Goal: Task Accomplishment & Management: Manage account settings

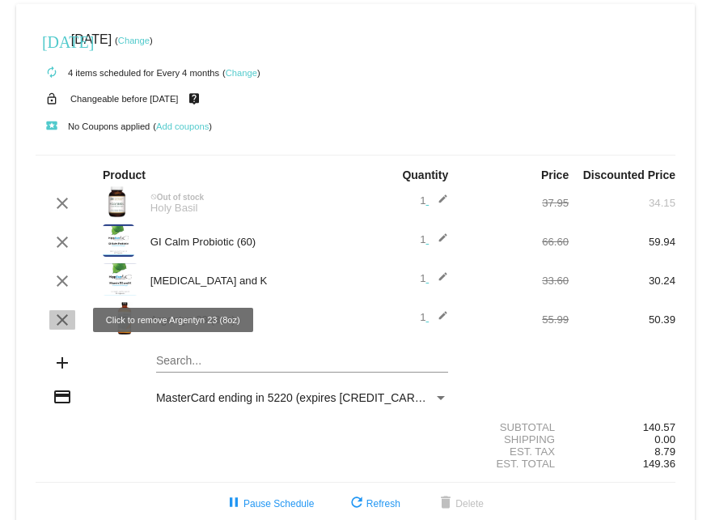
click at [62, 319] on mat-icon "clear" at bounding box center [62, 319] width 19 height 19
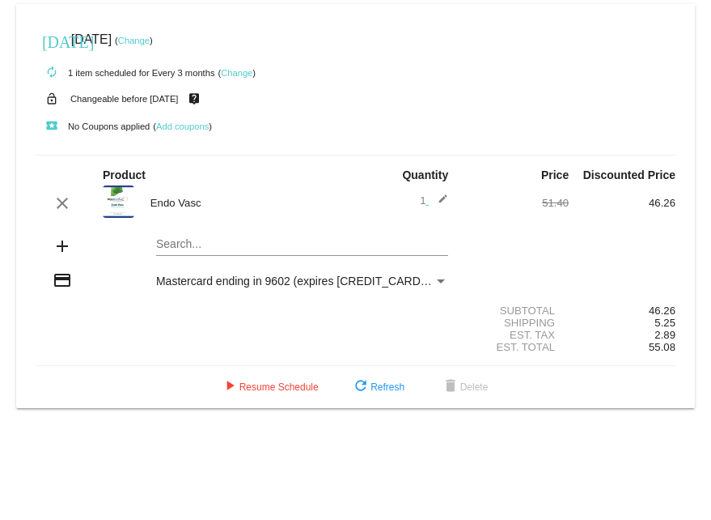
click at [150, 40] on link "Change" at bounding box center [134, 41] width 32 height 10
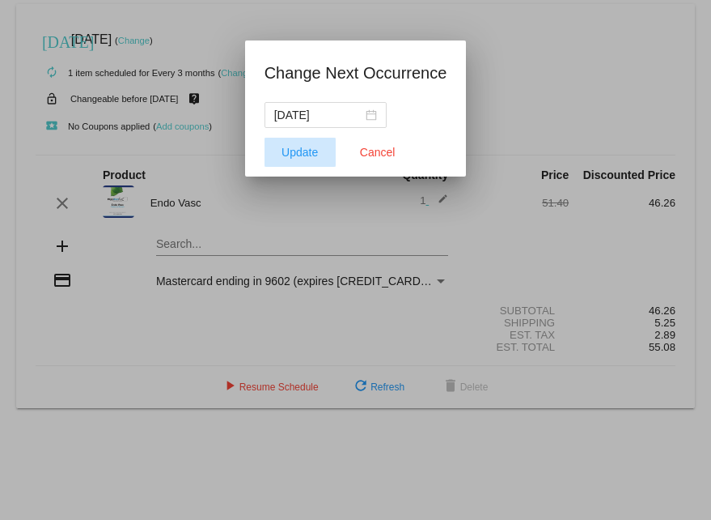
click at [299, 121] on span "Update" at bounding box center [300, 152] width 36 height 13
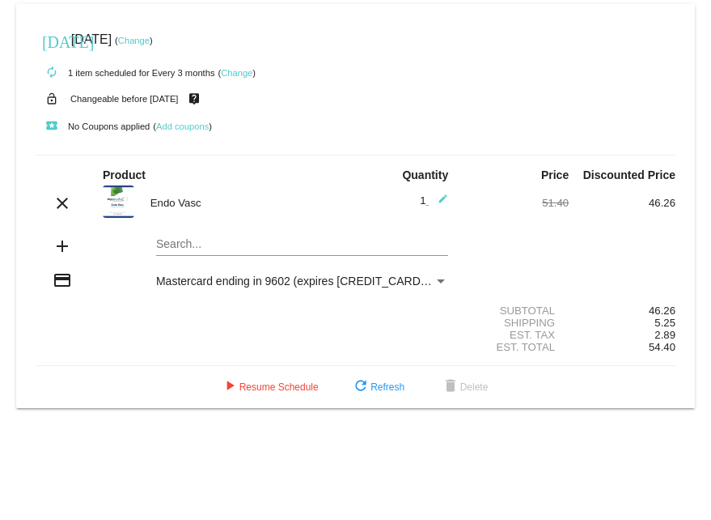
click at [150, 36] on link "Change" at bounding box center [134, 41] width 32 height 10
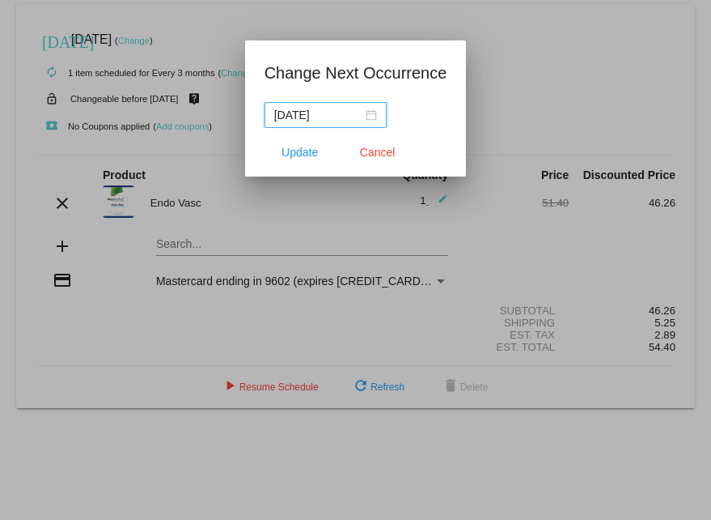
drag, startPoint x: 308, startPoint y: 117, endPoint x: 355, endPoint y: 107, distance: 48.1
click at [355, 107] on input "[DATE]" at bounding box center [318, 115] width 88 height 18
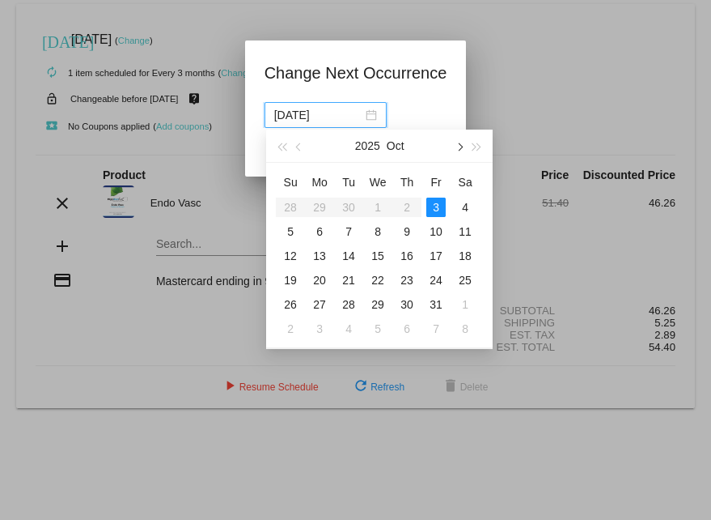
click at [464, 121] on button "button" at bounding box center [459, 145] width 18 height 32
click at [319, 121] on div "10" at bounding box center [319, 255] width 19 height 19
type input "2025-11-10"
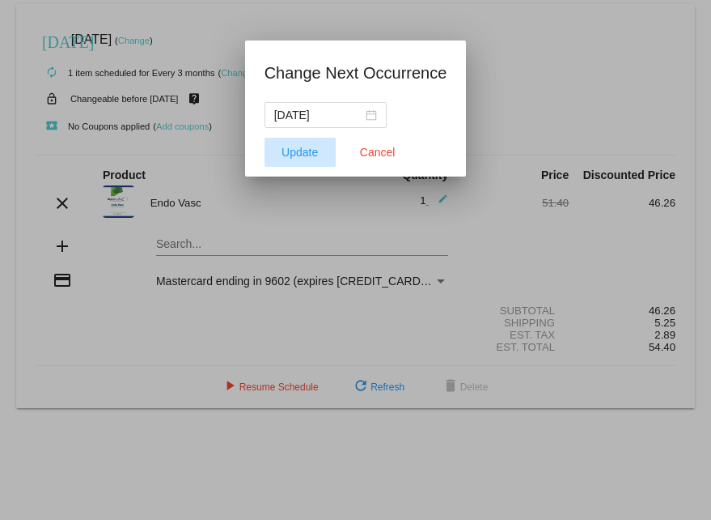
click at [299, 121] on span "Update" at bounding box center [300, 152] width 36 height 13
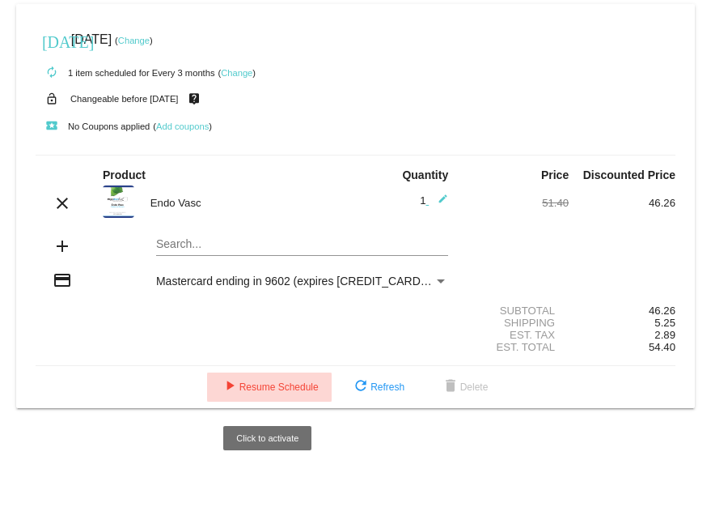
click at [282, 121] on span "play_arrow Resume Schedule" at bounding box center [269, 386] width 99 height 11
